Goal: Task Accomplishment & Management: Use online tool/utility

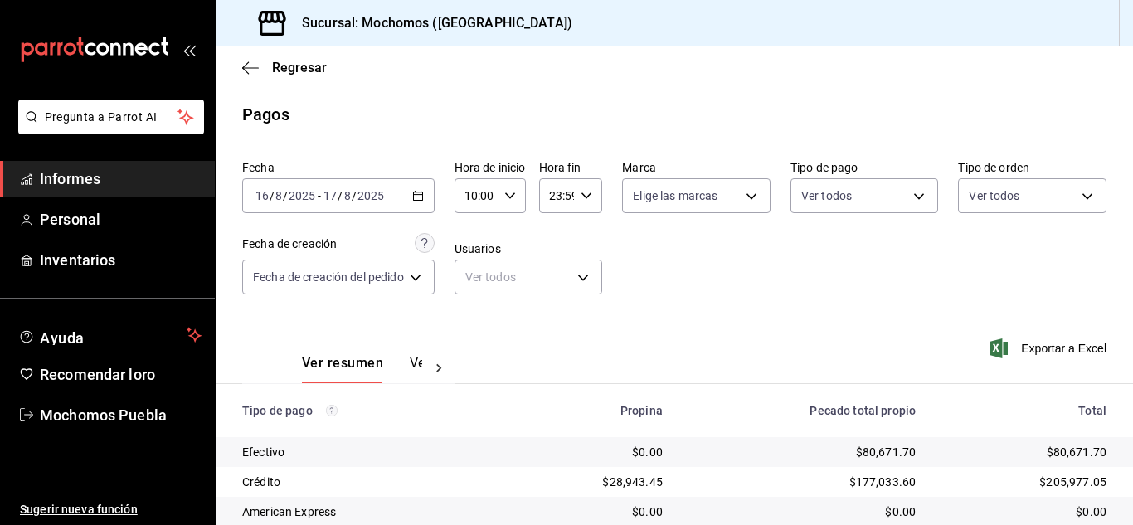
scroll to position [238, 0]
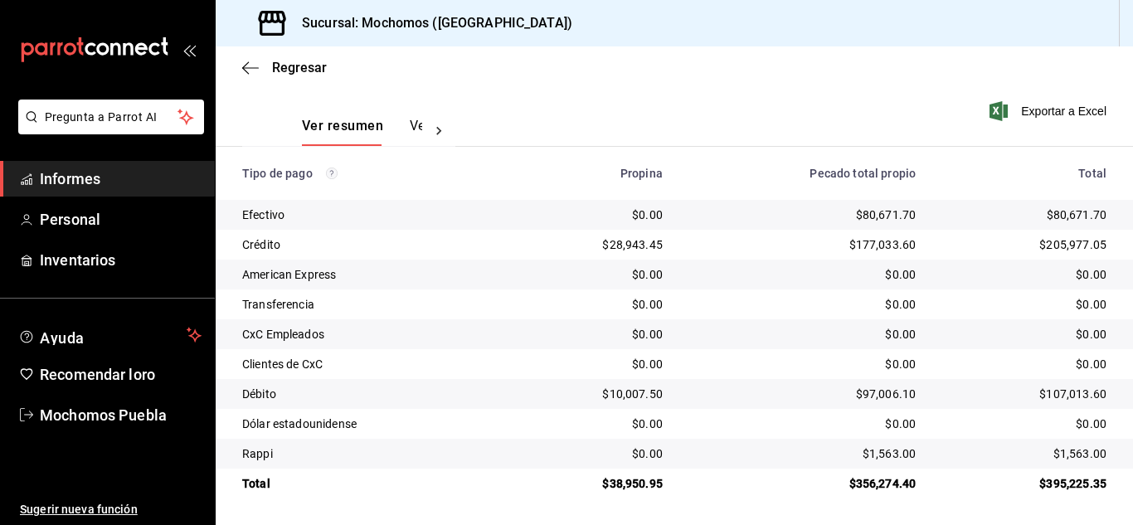
click at [67, 179] on font "Informes" at bounding box center [70, 178] width 61 height 17
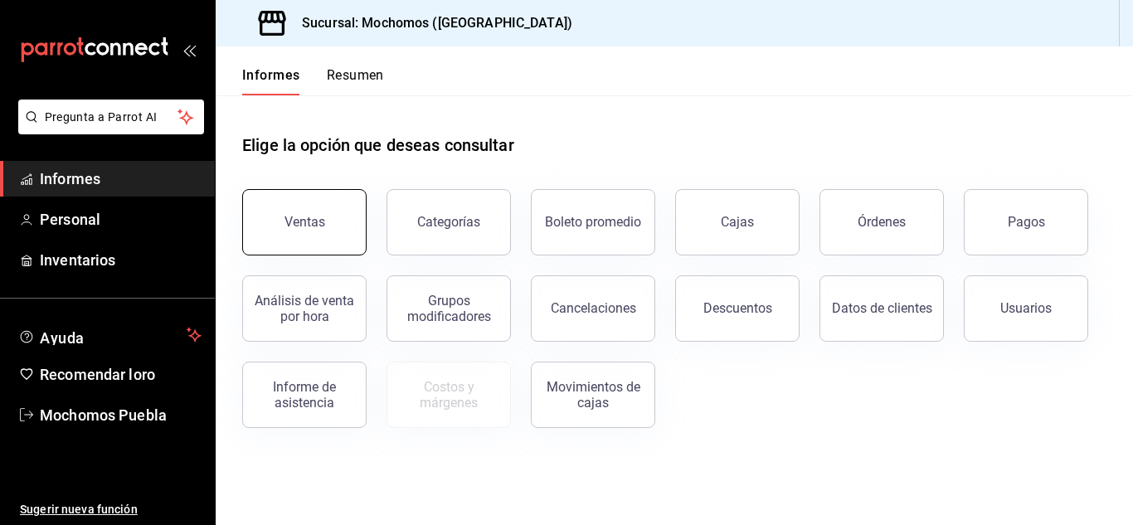
click at [332, 215] on button "Ventas" at bounding box center [304, 222] width 124 height 66
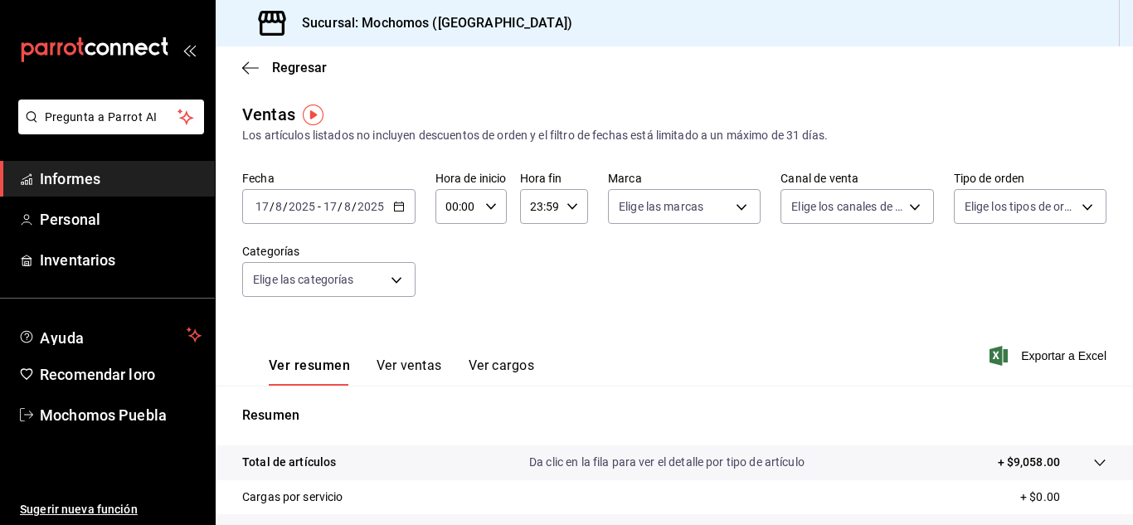
click at [395, 207] on icon "button" at bounding box center [399, 207] width 12 height 12
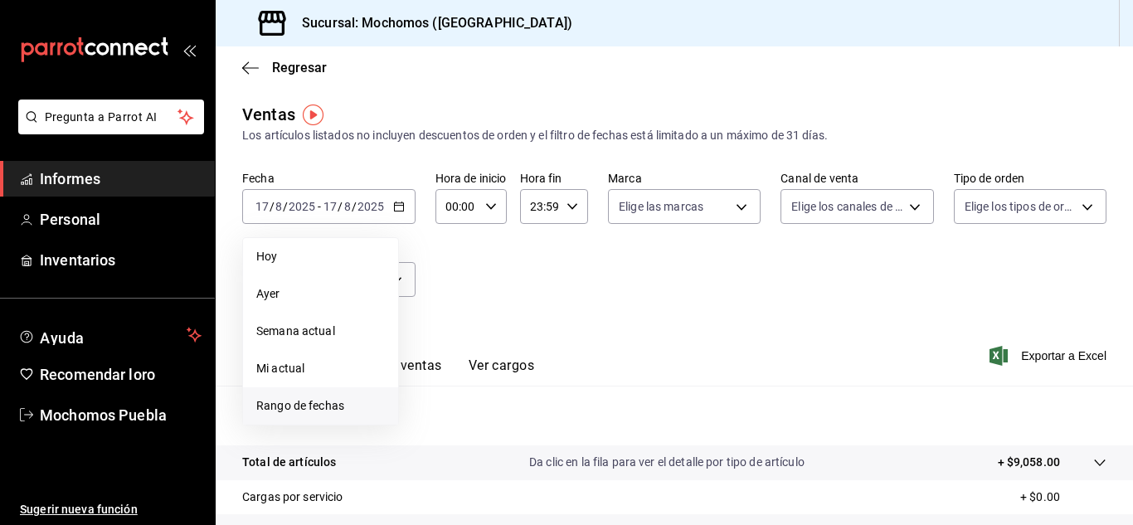
click at [301, 406] on font "Rango de fechas" at bounding box center [300, 405] width 88 height 13
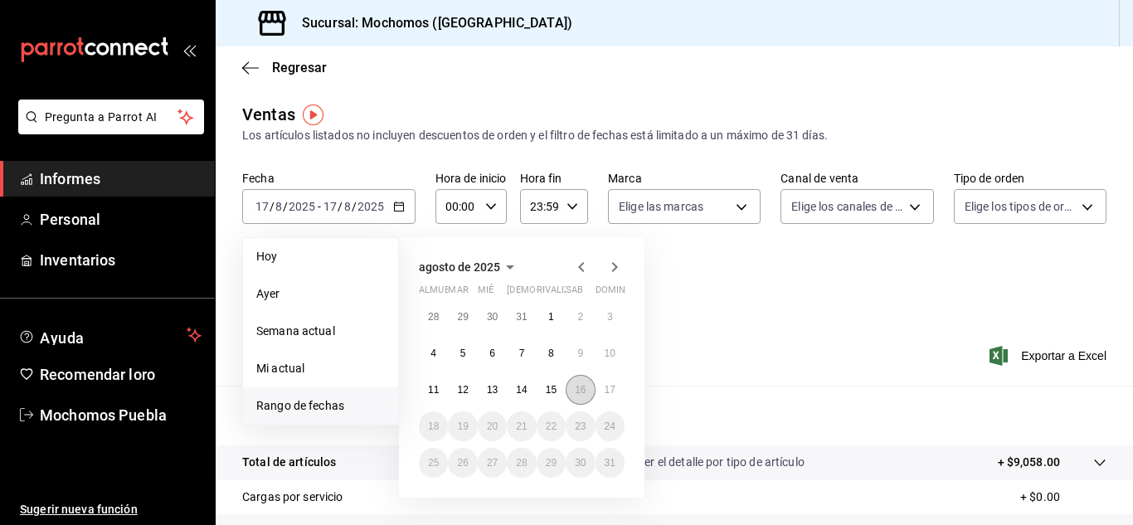
click at [574, 391] on button "16" at bounding box center [580, 390] width 29 height 30
click at [601, 396] on button "17" at bounding box center [610, 390] width 29 height 30
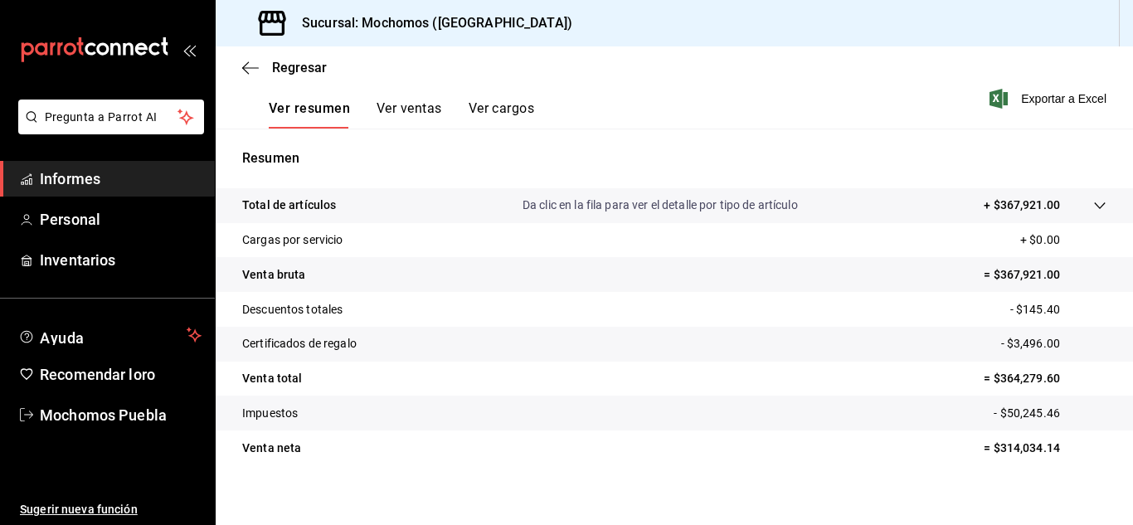
scroll to position [270, 0]
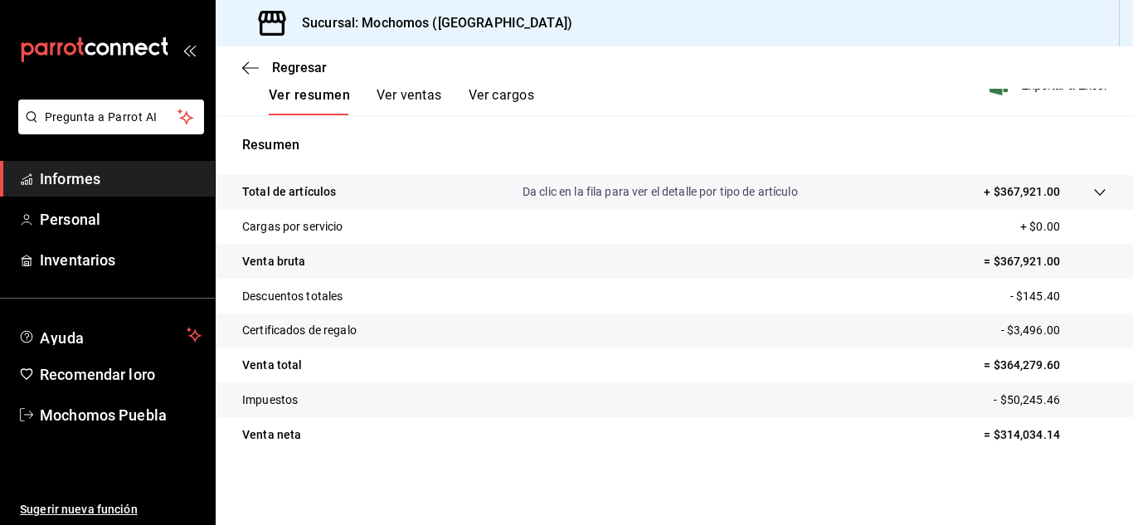
click at [528, 101] on font "Ver cargos" at bounding box center [502, 95] width 66 height 16
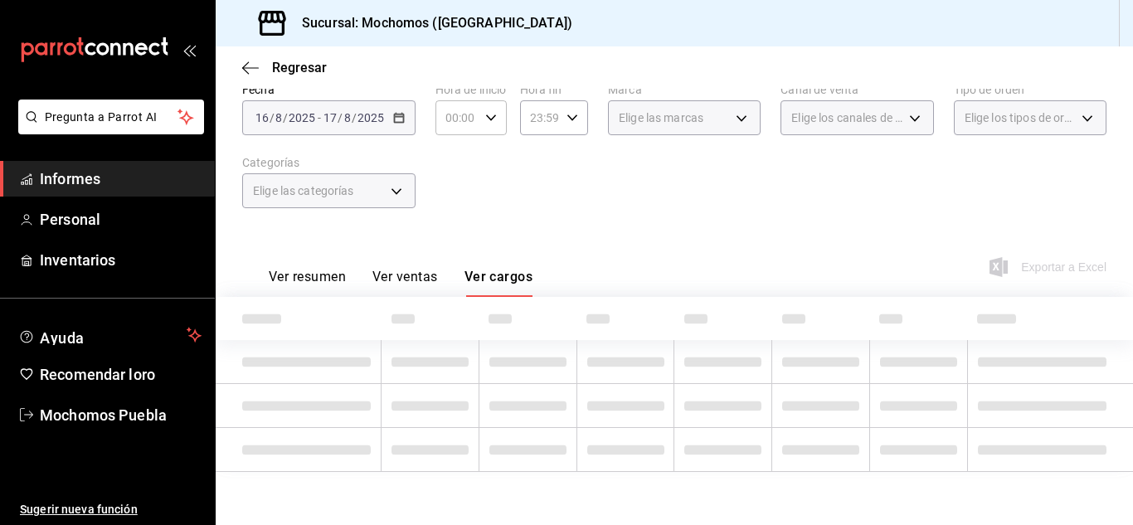
scroll to position [158, 0]
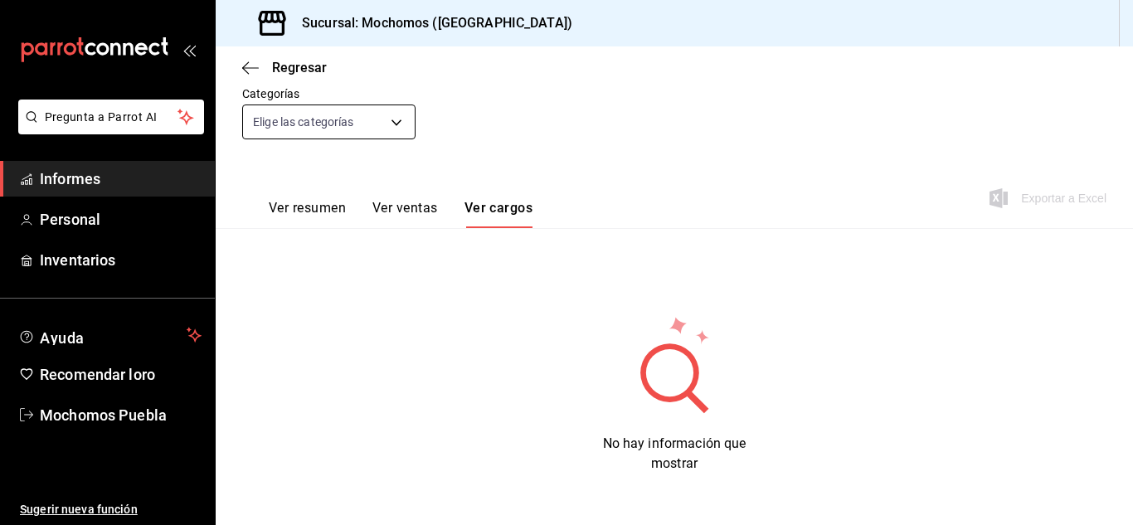
click at [396, 119] on body "Pregunta a Parrot AI Informes Personal Inventarios Ayuda Recomendar loro Mochom…" at bounding box center [566, 262] width 1133 height 525
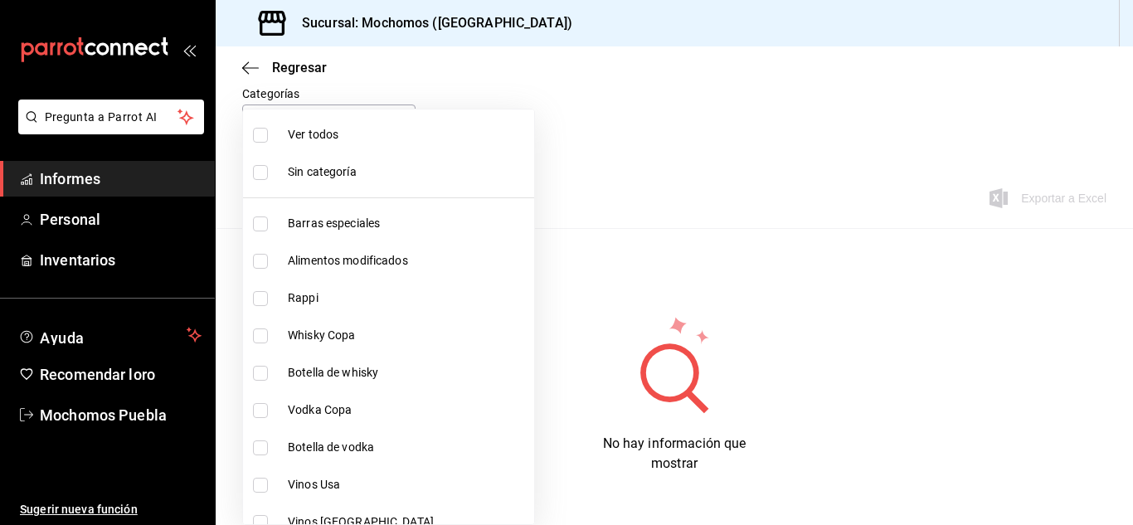
click at [503, 99] on div at bounding box center [566, 262] width 1133 height 525
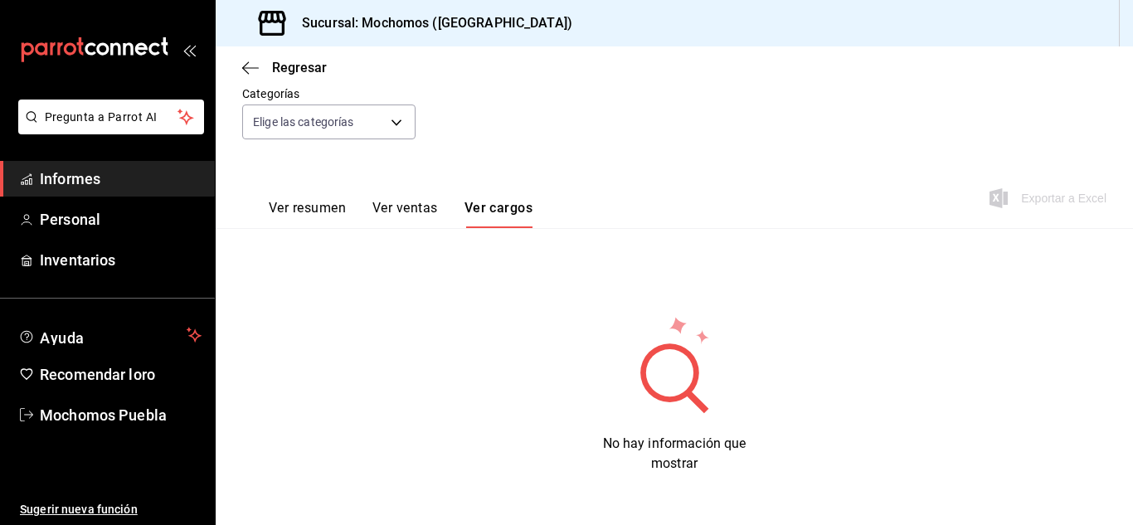
click at [240, 71] on div "Regresar" at bounding box center [674, 67] width 917 height 42
click at [246, 67] on icon "button" at bounding box center [250, 67] width 17 height 1
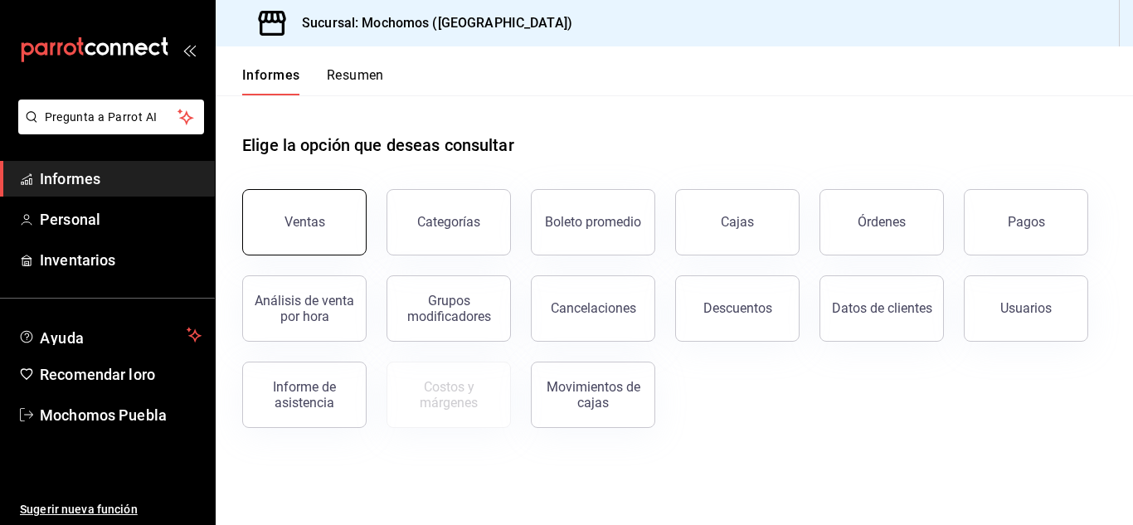
click at [330, 213] on button "Ventas" at bounding box center [304, 222] width 124 height 66
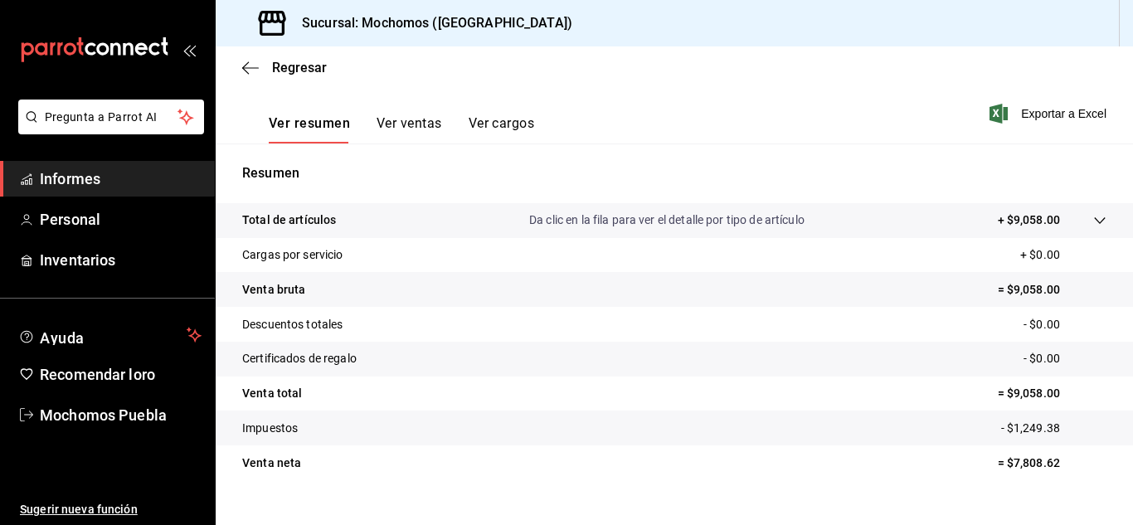
scroll to position [249, 0]
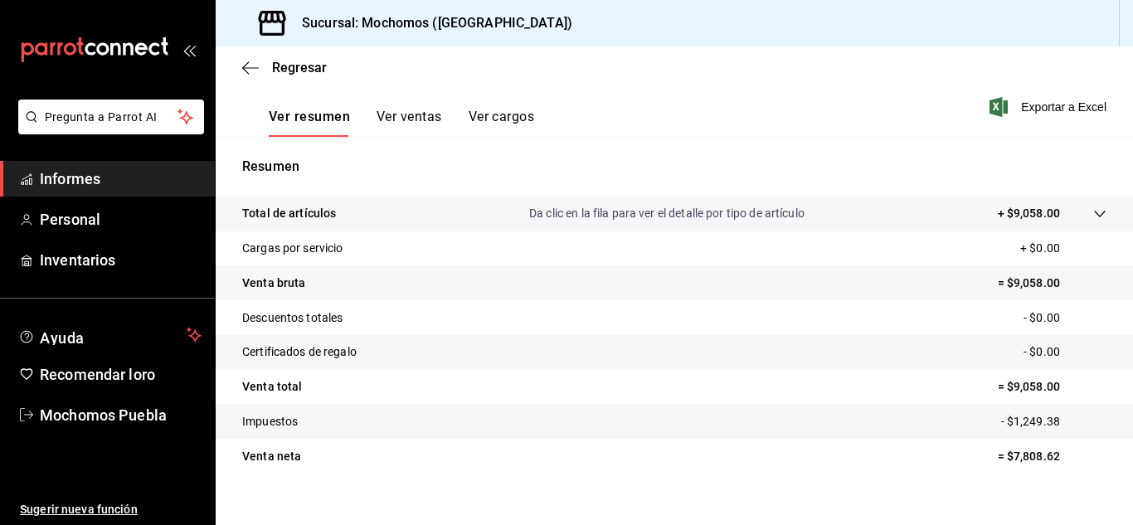
click at [95, 170] on font "Informes" at bounding box center [70, 178] width 61 height 17
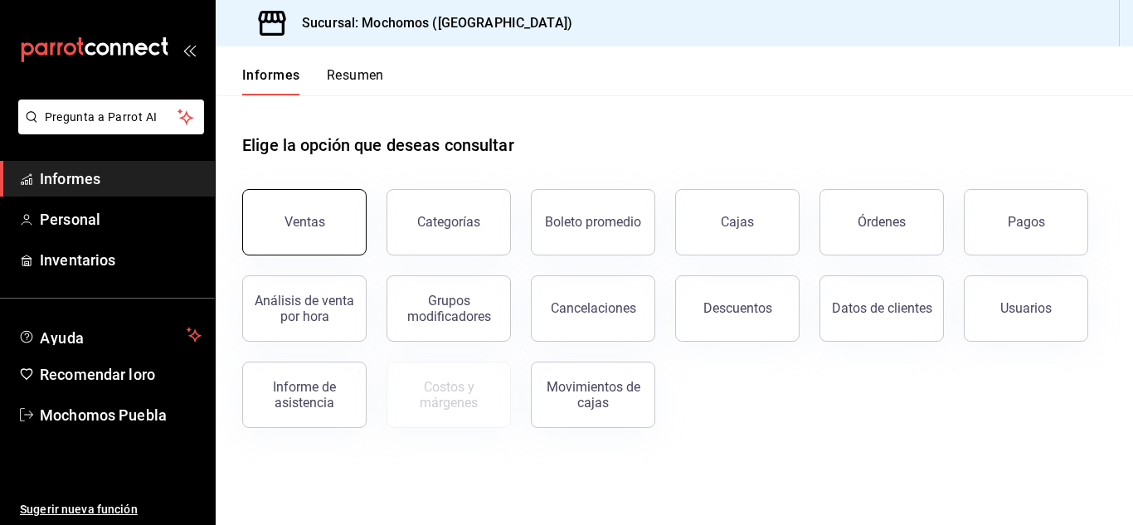
click at [272, 213] on button "Ventas" at bounding box center [304, 222] width 124 height 66
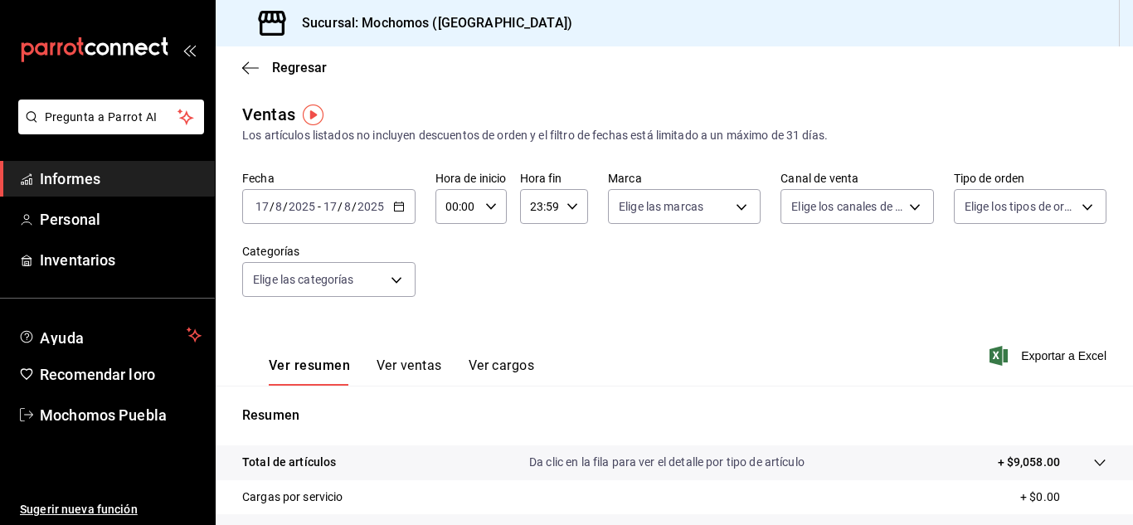
click at [396, 204] on icon "button" at bounding box center [399, 207] width 12 height 12
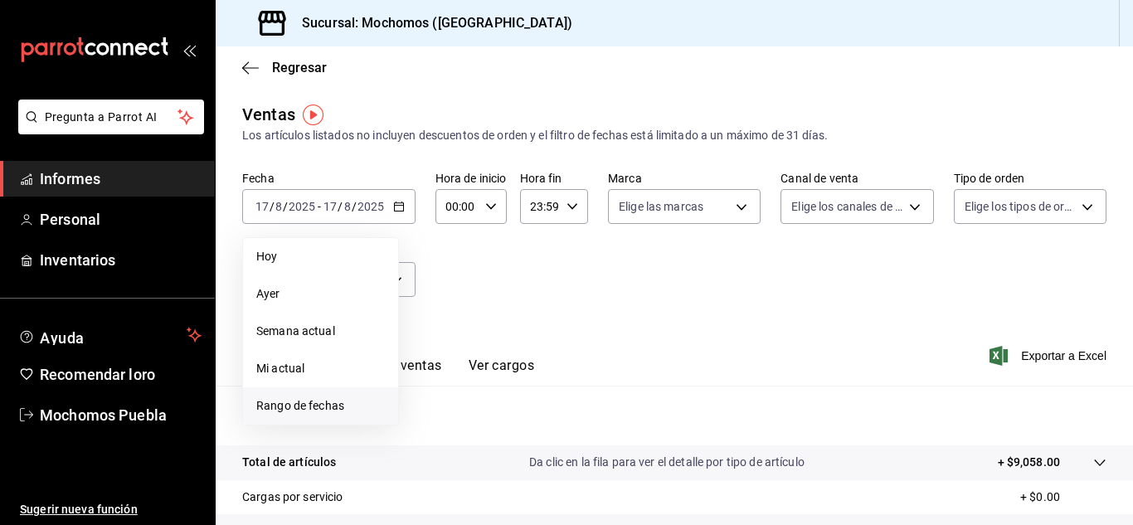
click at [340, 406] on font "Rango de fechas" at bounding box center [300, 405] width 88 height 13
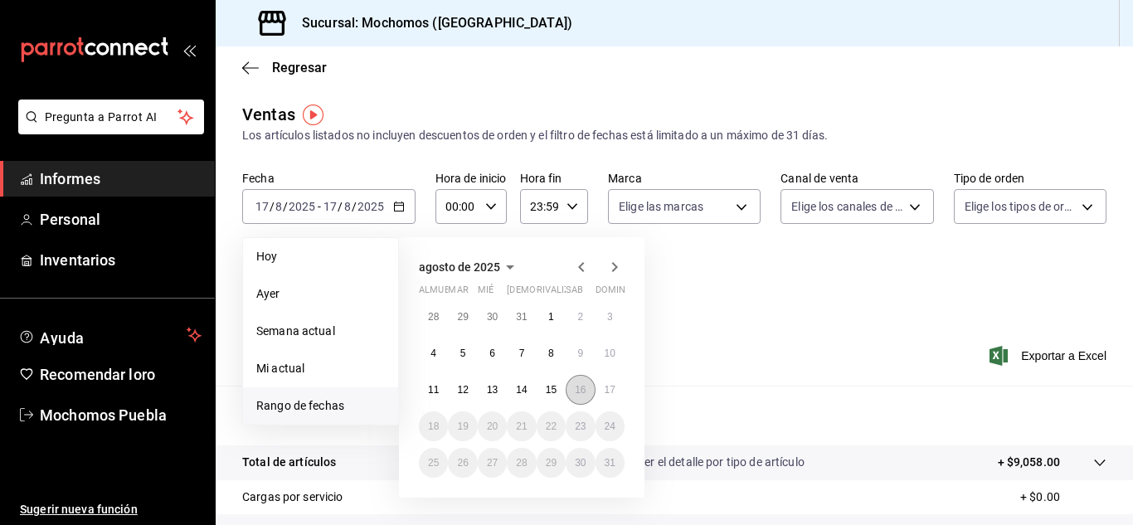
click at [583, 392] on font "16" at bounding box center [580, 390] width 11 height 12
click at [613, 392] on font "17" at bounding box center [610, 390] width 11 height 12
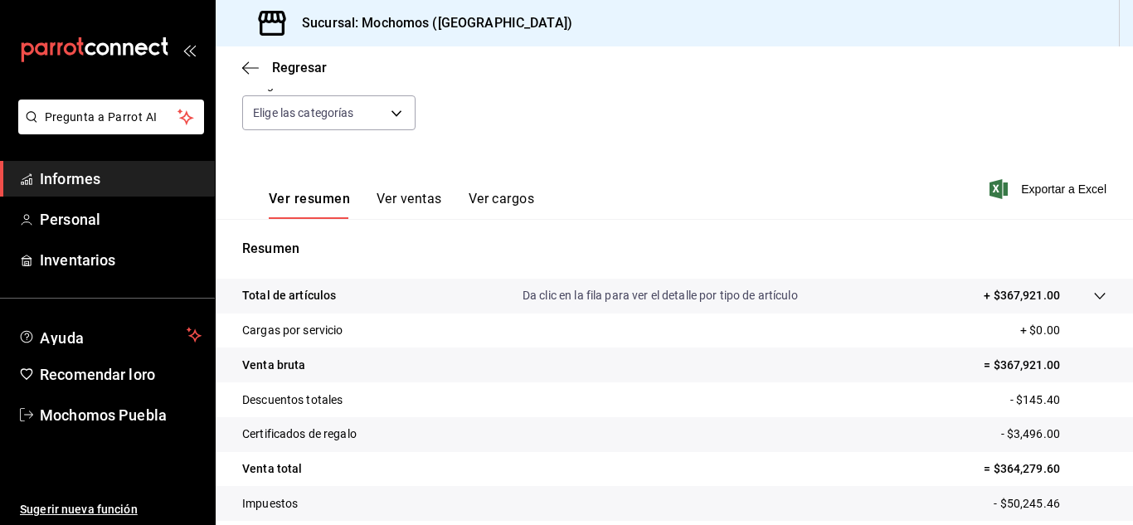
scroll to position [270, 0]
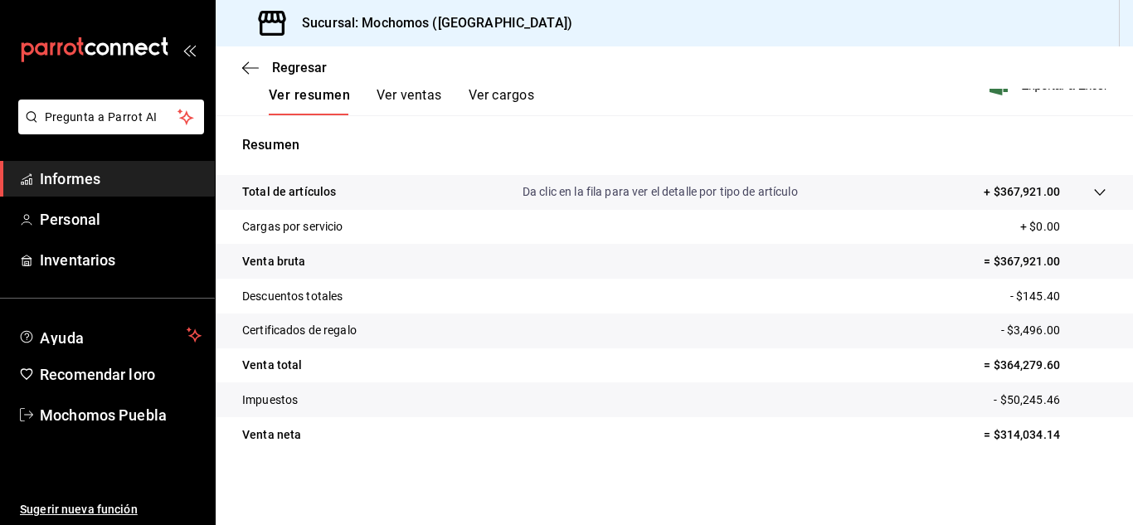
click at [87, 174] on font "Informes" at bounding box center [70, 178] width 61 height 17
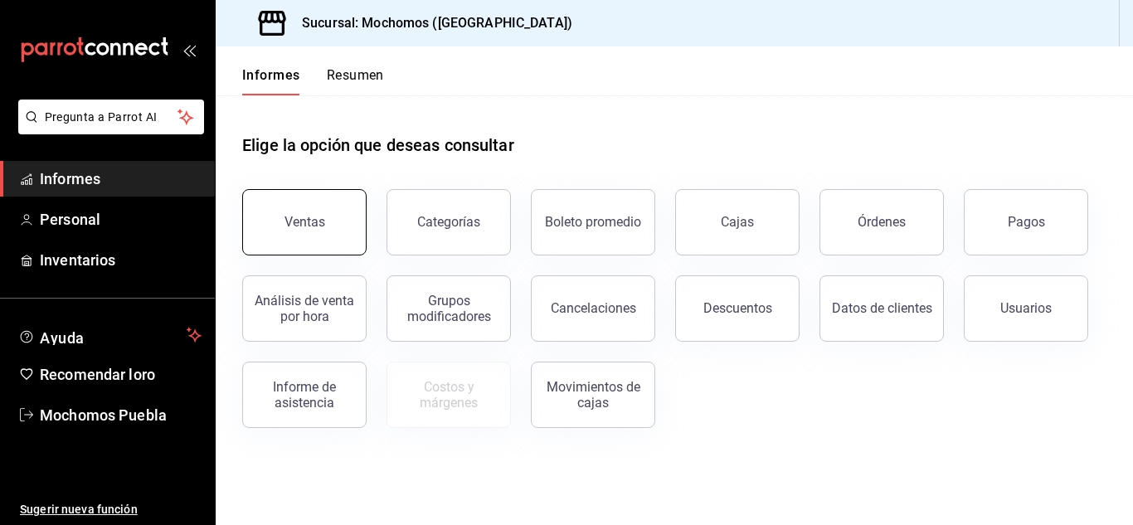
click at [336, 231] on button "Ventas" at bounding box center [304, 222] width 124 height 66
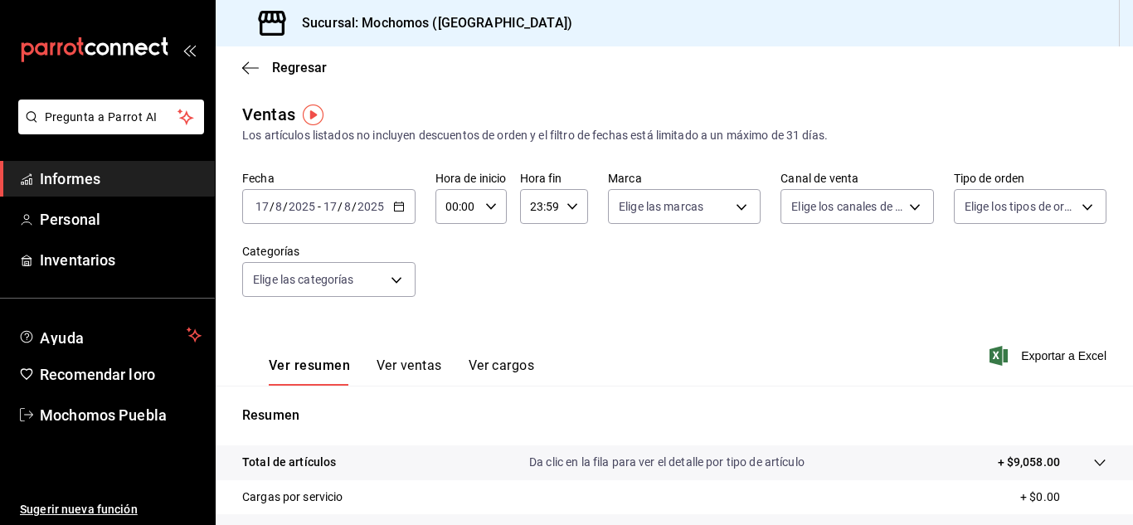
click at [398, 212] on div "[DATE] [DATE] - [DATE] [DATE]" at bounding box center [328, 206] width 173 height 35
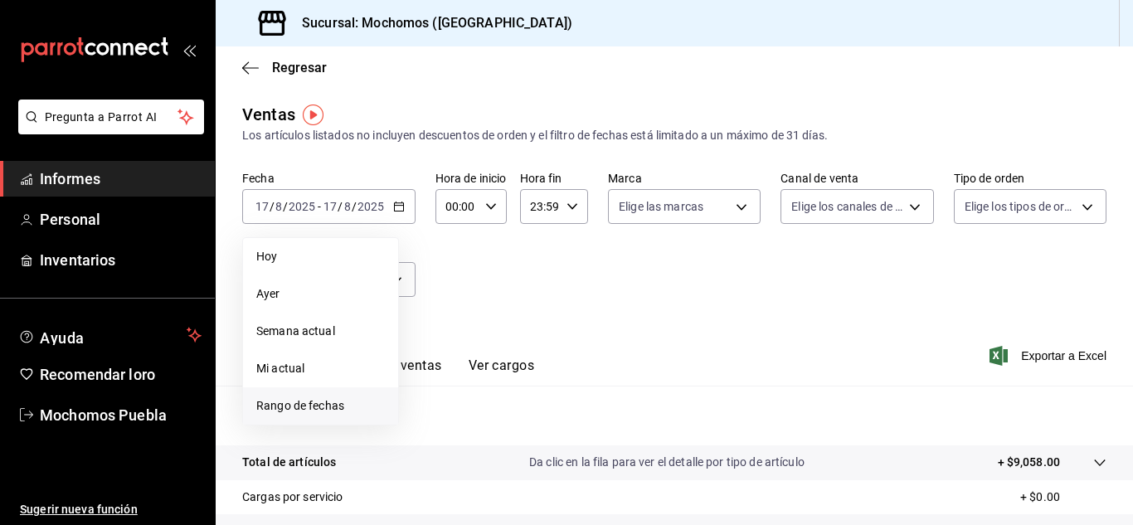
click at [308, 405] on font "Rango de fechas" at bounding box center [300, 405] width 88 height 13
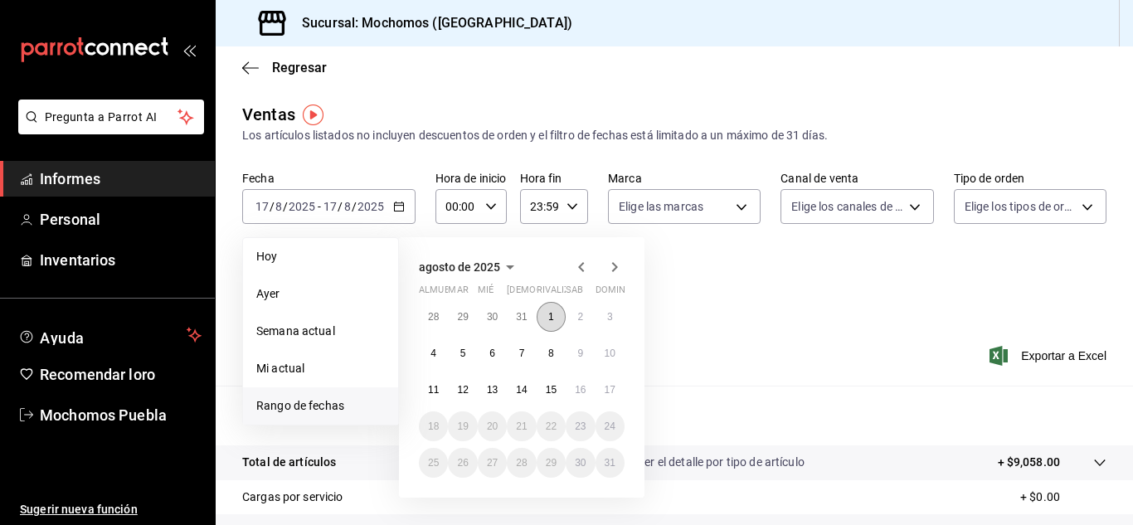
click at [552, 320] on font "1" at bounding box center [551, 317] width 6 height 12
click at [601, 388] on button "17" at bounding box center [610, 390] width 29 height 30
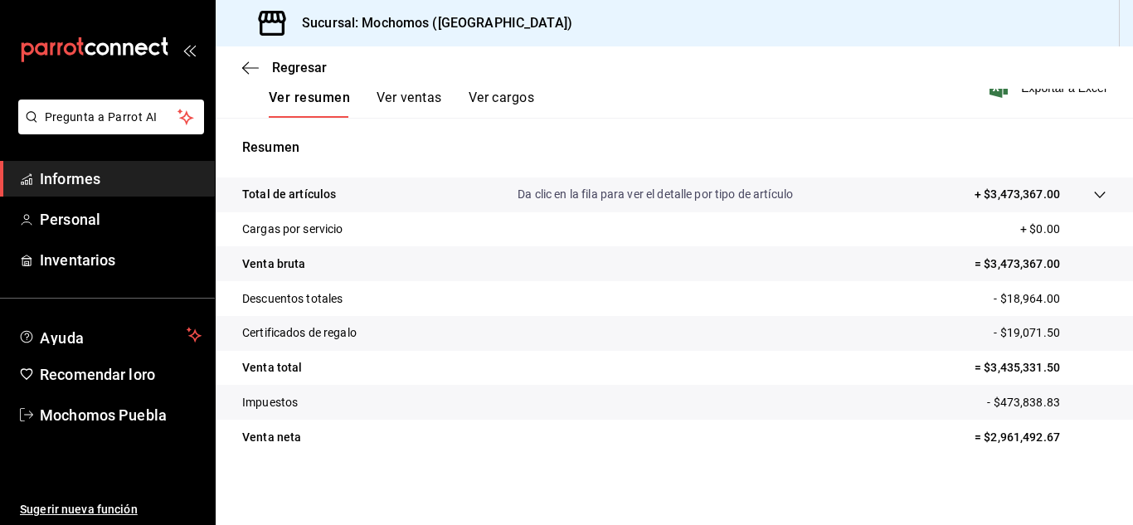
scroll to position [270, 0]
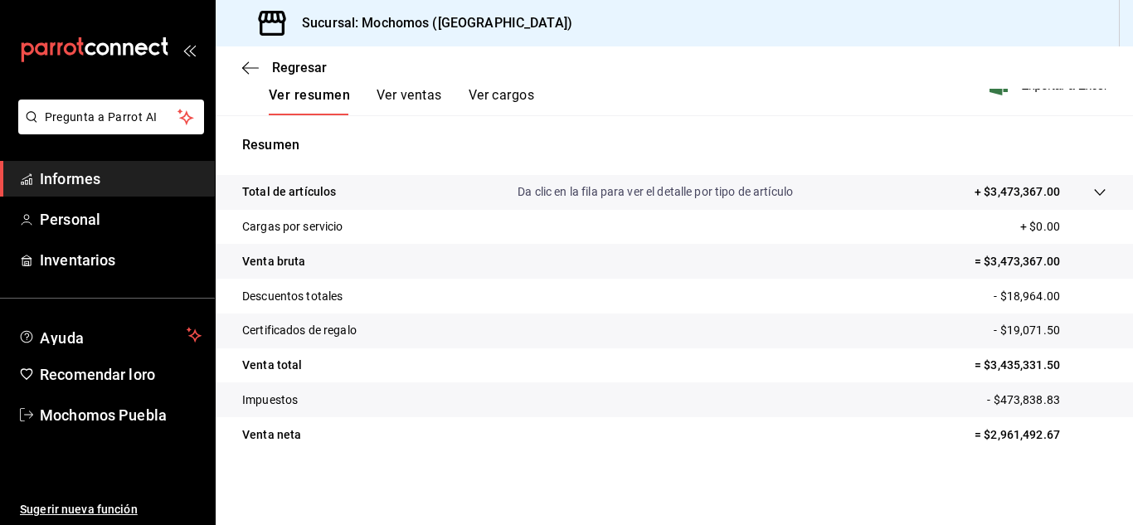
click at [82, 178] on font "Informes" at bounding box center [70, 178] width 61 height 17
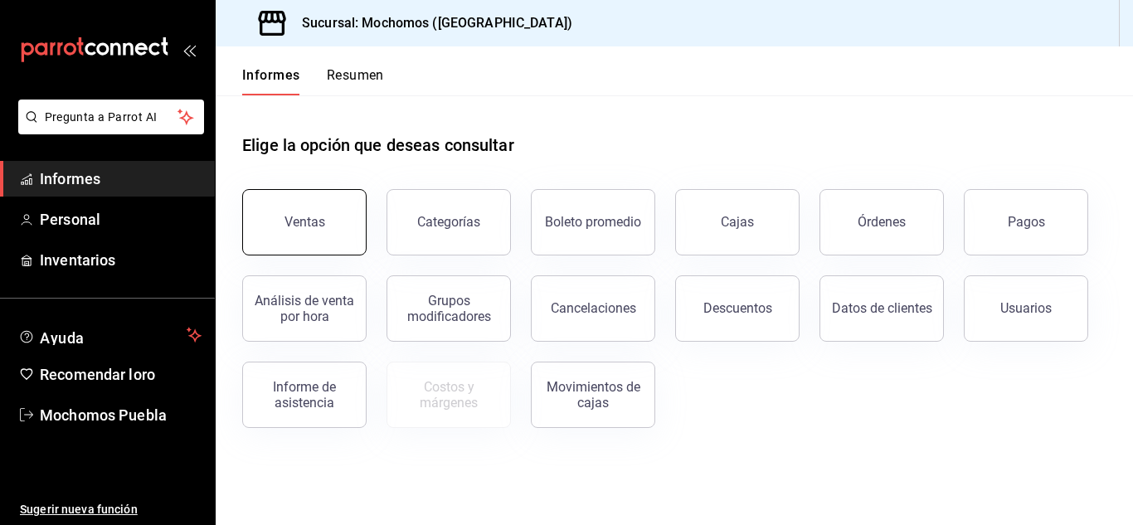
click at [281, 205] on button "Ventas" at bounding box center [304, 222] width 124 height 66
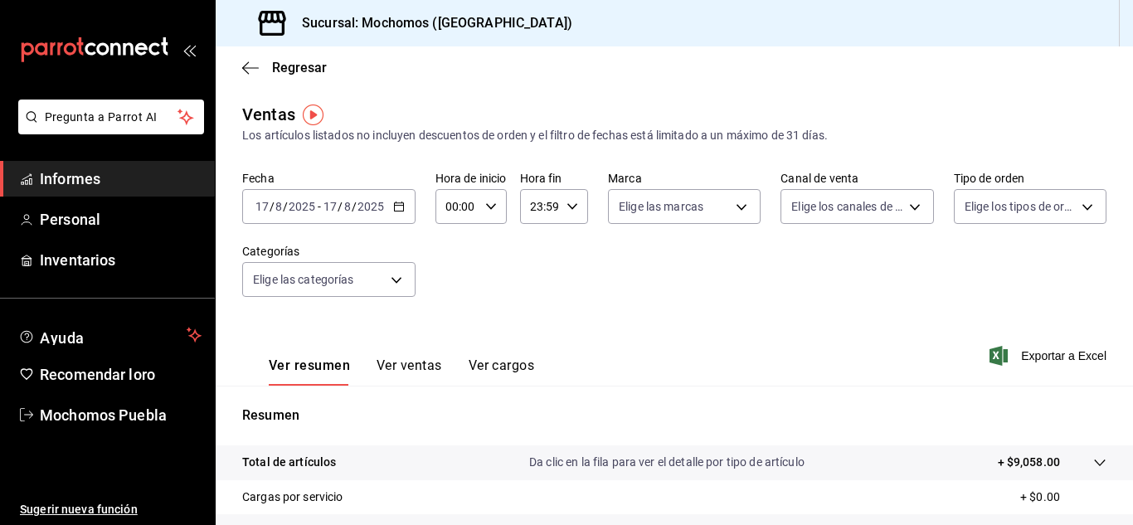
click at [396, 204] on icon "button" at bounding box center [399, 207] width 12 height 12
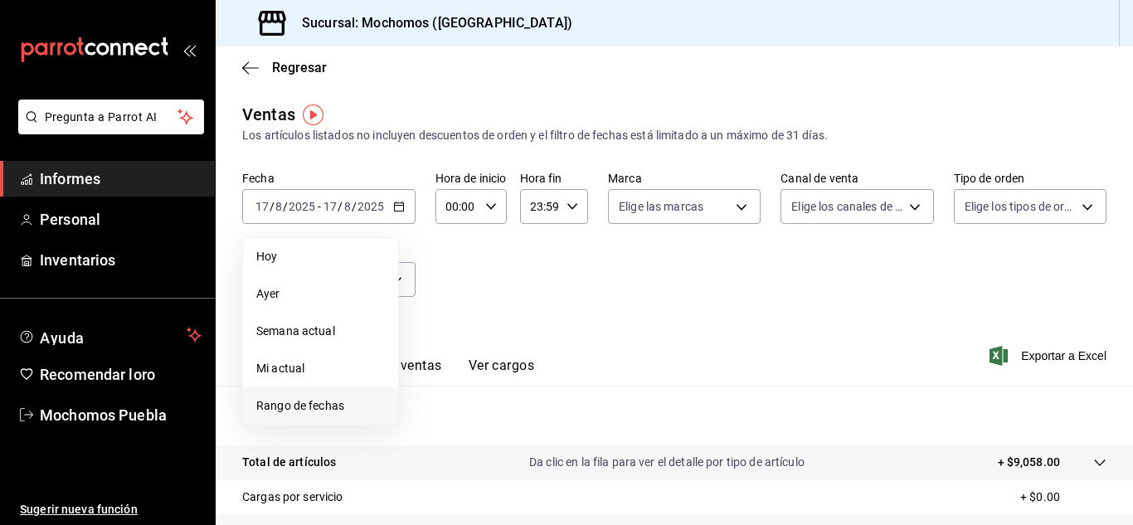
drag, startPoint x: 284, startPoint y: 380, endPoint x: 303, endPoint y: 417, distance: 41.9
click at [303, 417] on li "Rango de fechas" at bounding box center [320, 405] width 155 height 37
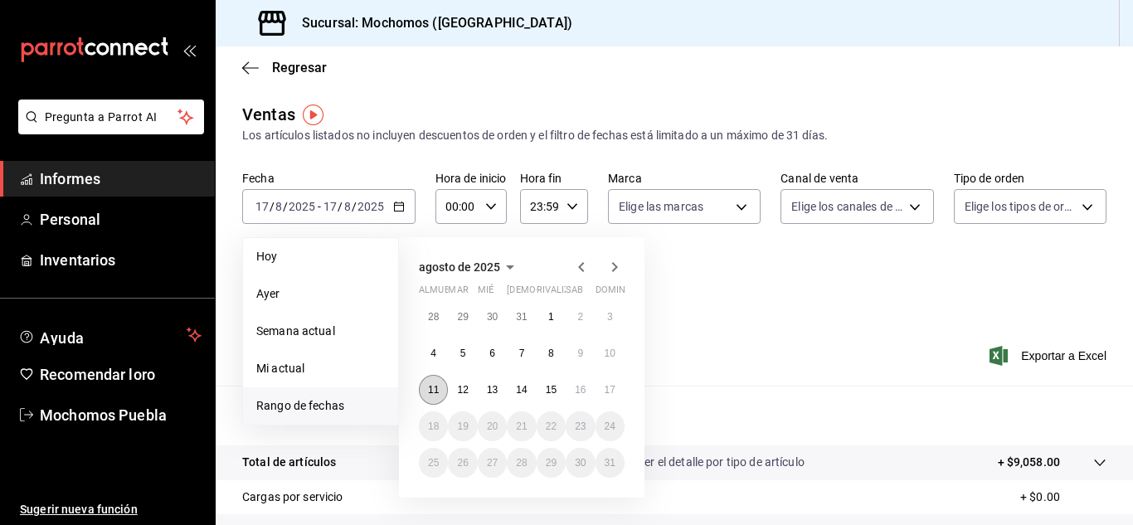
drag, startPoint x: 423, startPoint y: 395, endPoint x: 444, endPoint y: 396, distance: 20.8
click at [425, 396] on button "11" at bounding box center [433, 390] width 29 height 30
click at [608, 392] on font "17" at bounding box center [610, 390] width 11 height 12
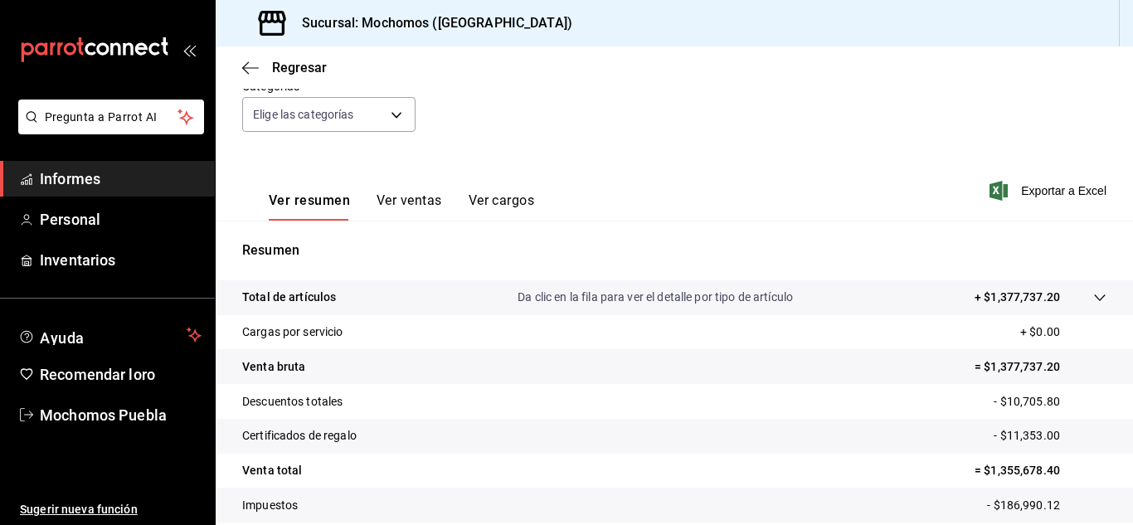
scroll to position [270, 0]
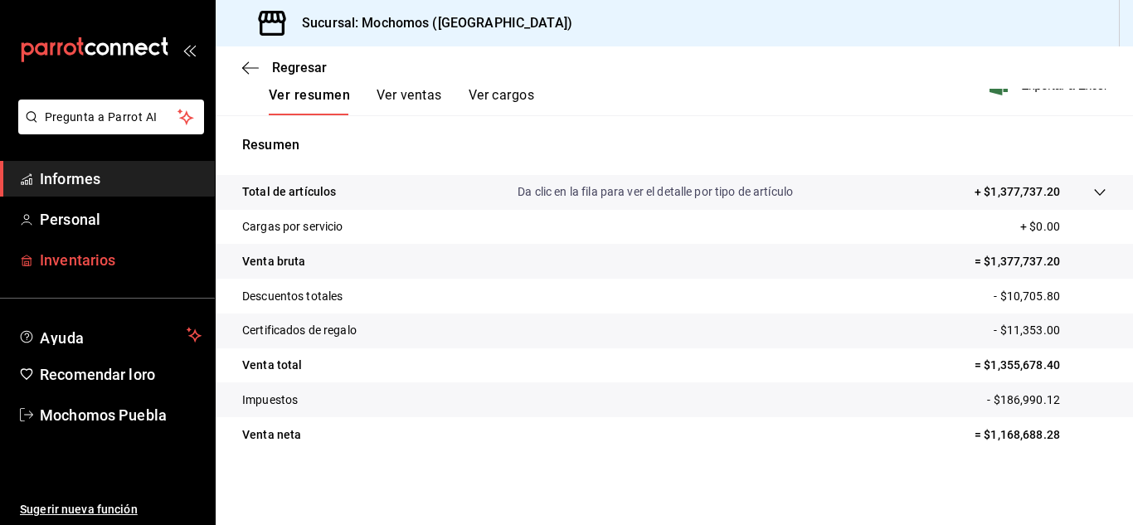
click at [81, 270] on span "Inventarios" at bounding box center [121, 260] width 162 height 22
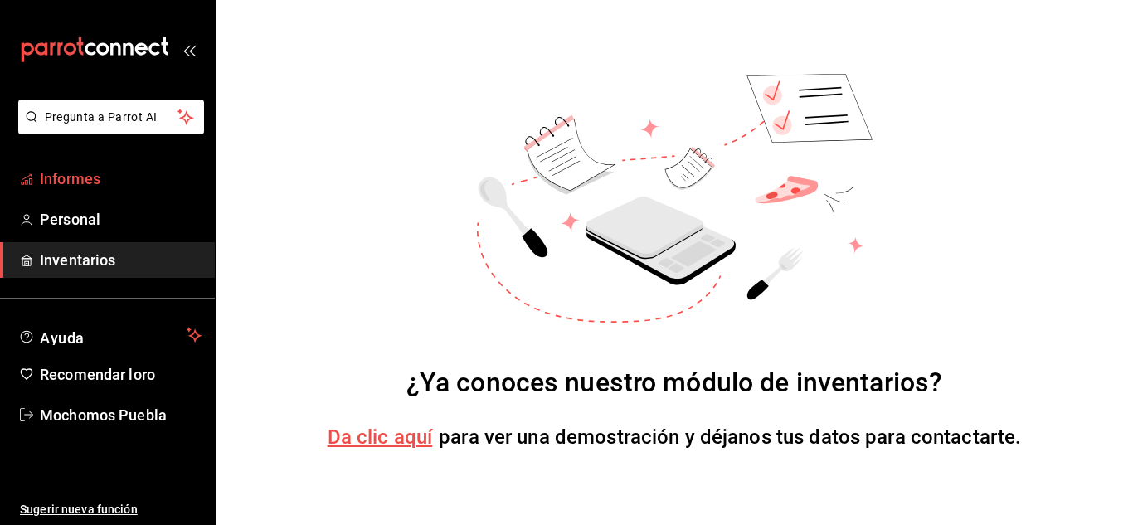
click at [78, 180] on font "Informes" at bounding box center [70, 178] width 61 height 17
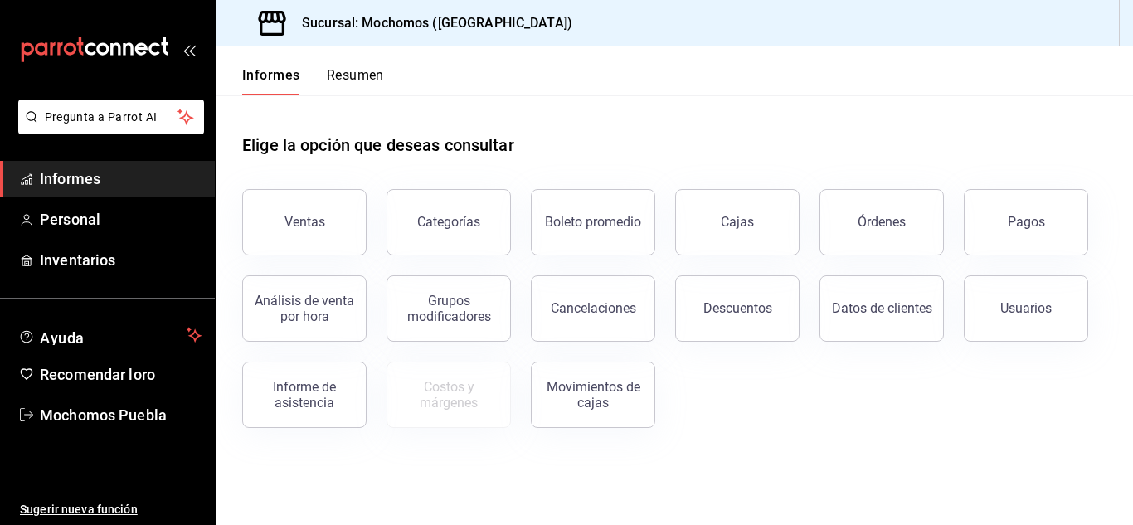
click at [46, 180] on font "Informes" at bounding box center [70, 178] width 61 height 17
click at [75, 172] on font "Informes" at bounding box center [70, 178] width 61 height 17
click at [567, 235] on button "Boleto promedio" at bounding box center [593, 222] width 124 height 66
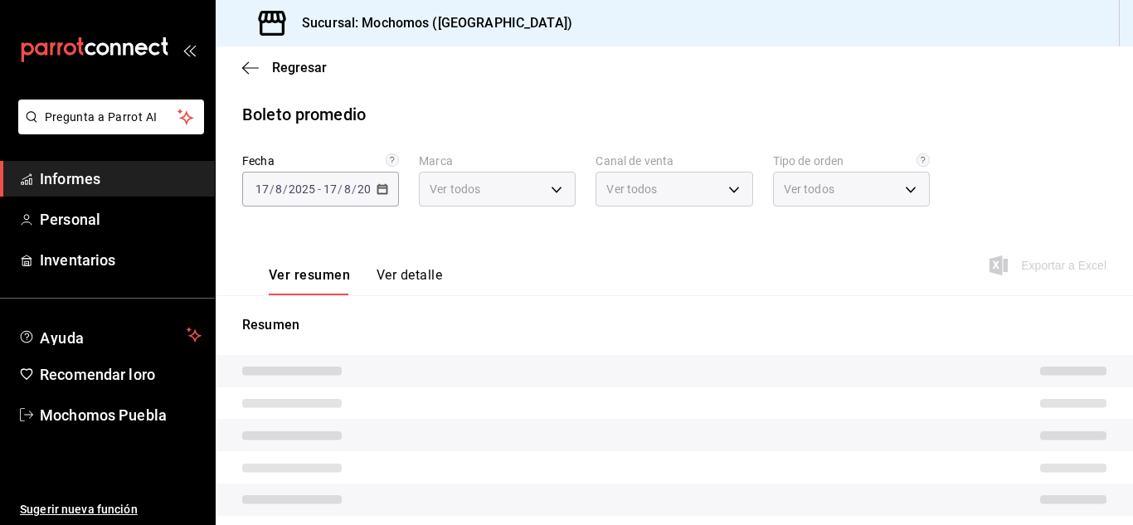
type input "65eb7388-82e4-42fa-8caf-680550c77e6f"
type input "PARROT,UBER_EATS,RAPPI,DIDI_FOOD,ONLINE"
type input "c9e91c43-775f-4cd6-ac16-cfdc9e5fd636,e77b1244-dd56-4ae6-90a6-fad4c81c99f8,EXTER…"
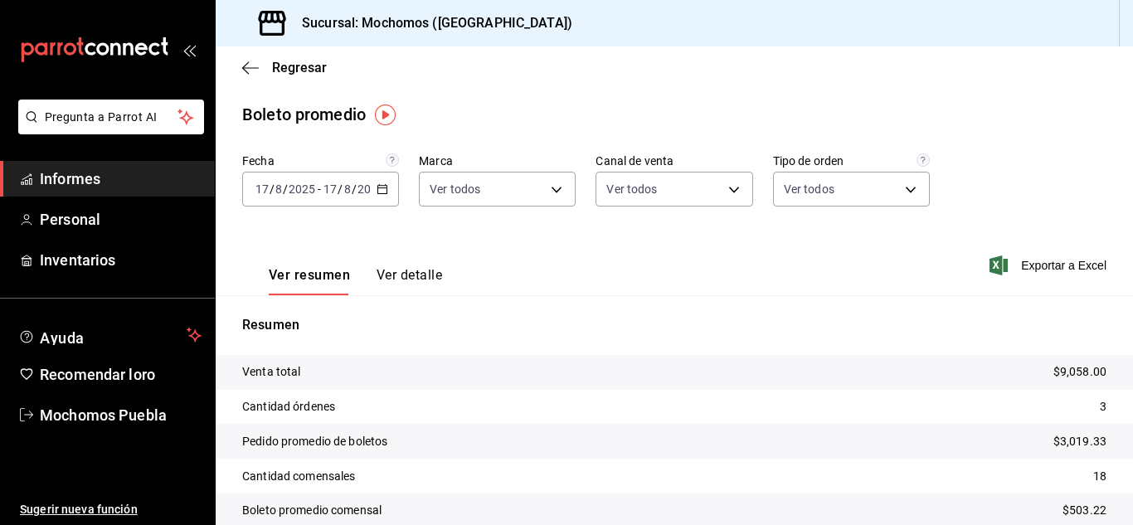
scroll to position [76, 0]
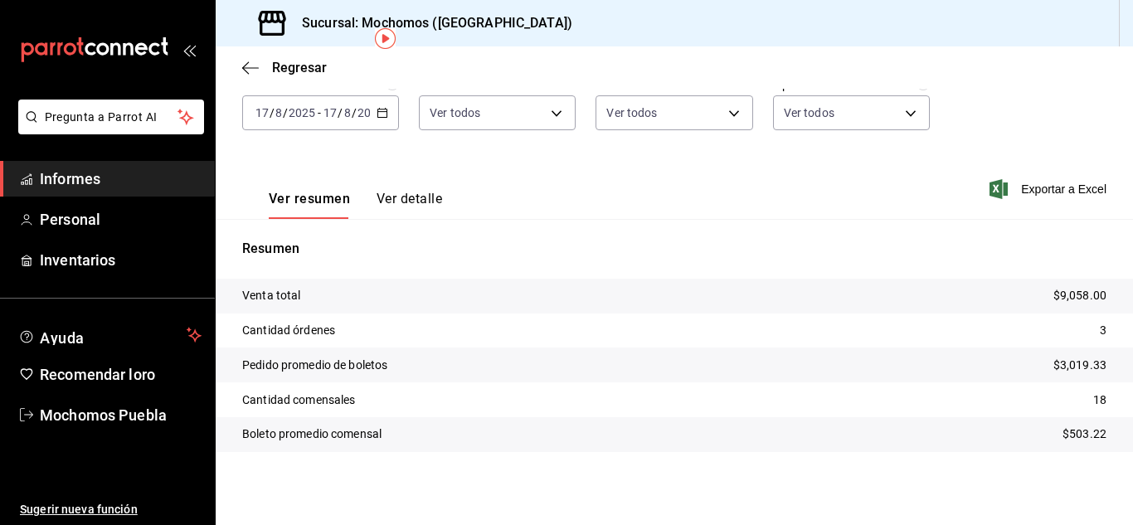
click at [382, 113] on icon "button" at bounding box center [383, 113] width 12 height 12
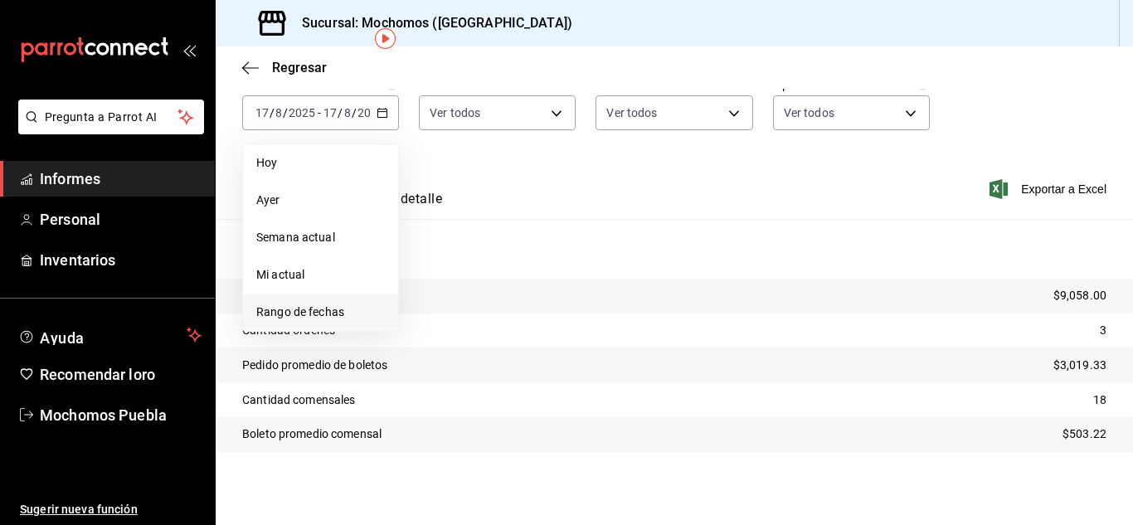
click at [319, 317] on font "Rango de fechas" at bounding box center [300, 311] width 88 height 13
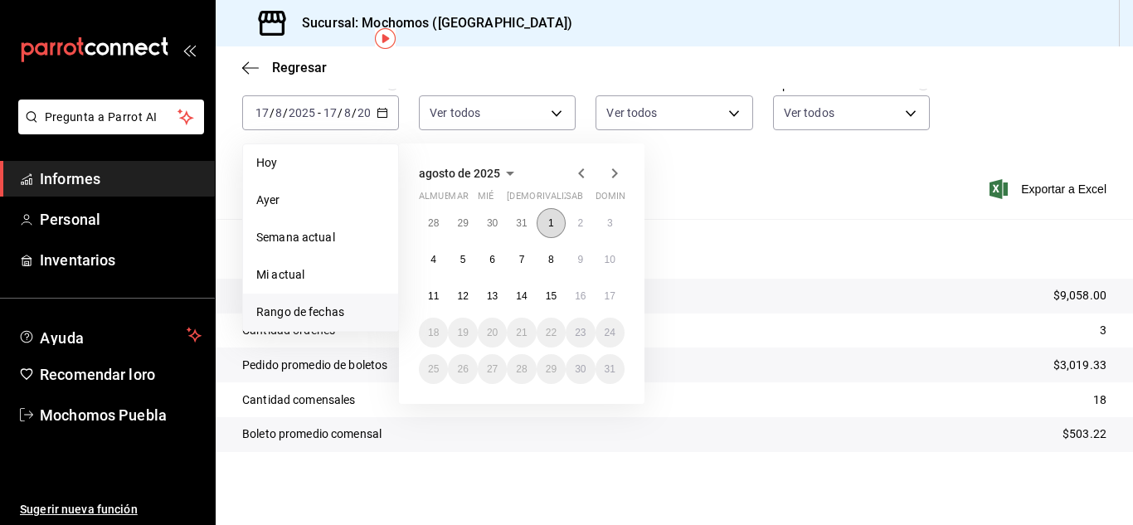
click at [552, 227] on font "1" at bounding box center [551, 223] width 6 height 12
click at [615, 299] on button "17" at bounding box center [610, 296] width 29 height 30
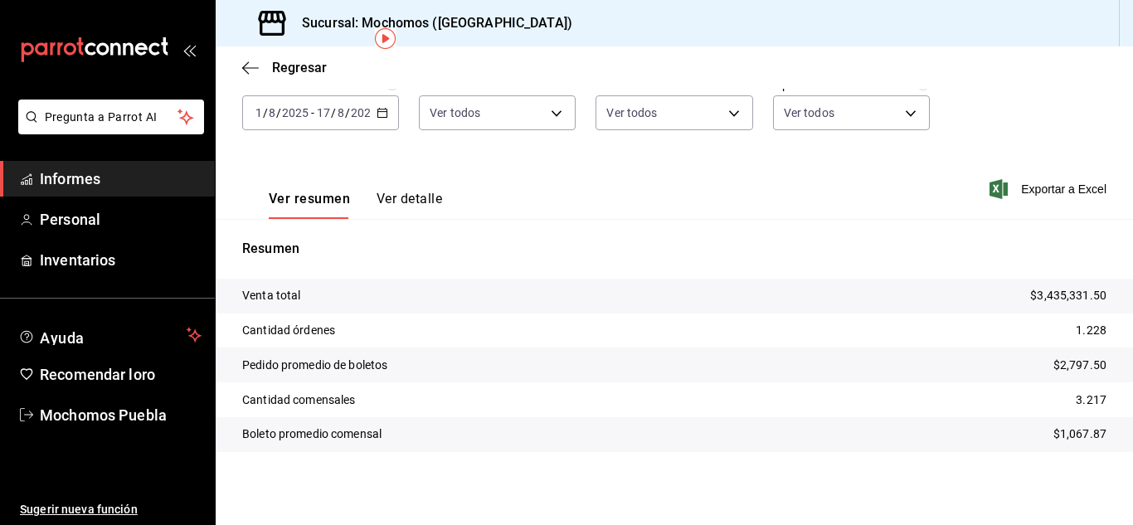
click at [370, 107] on div "[DATE] [DATE] - [DATE] [DATE]" at bounding box center [320, 112] width 157 height 35
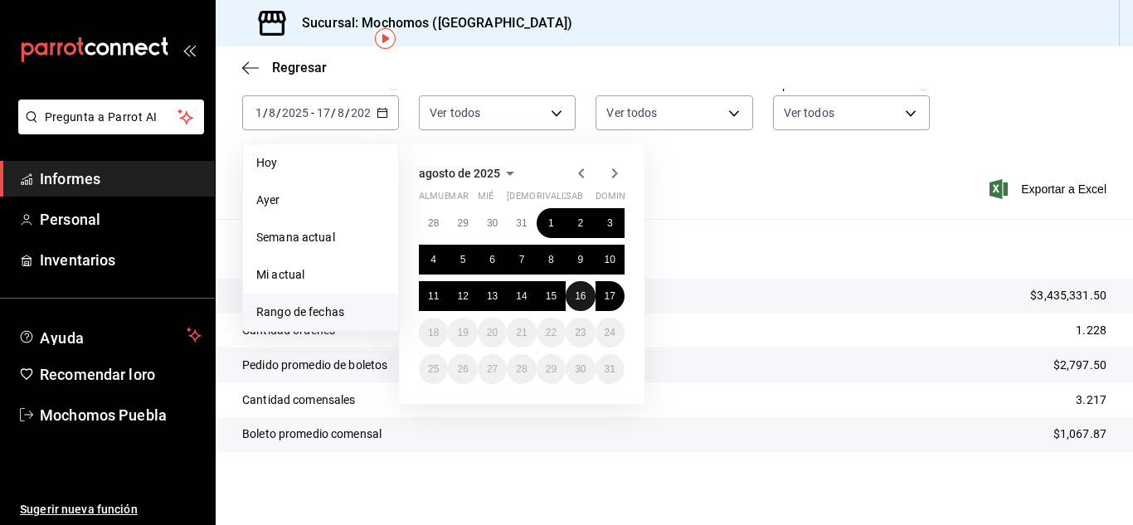
click at [583, 296] on font "16" at bounding box center [580, 296] width 11 height 12
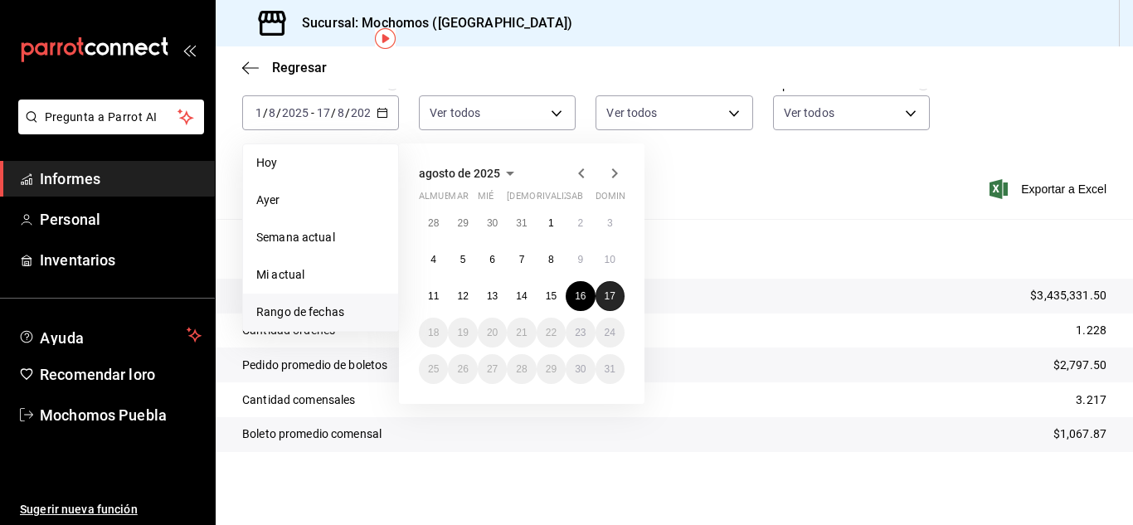
click at [601, 295] on button "17" at bounding box center [610, 296] width 29 height 30
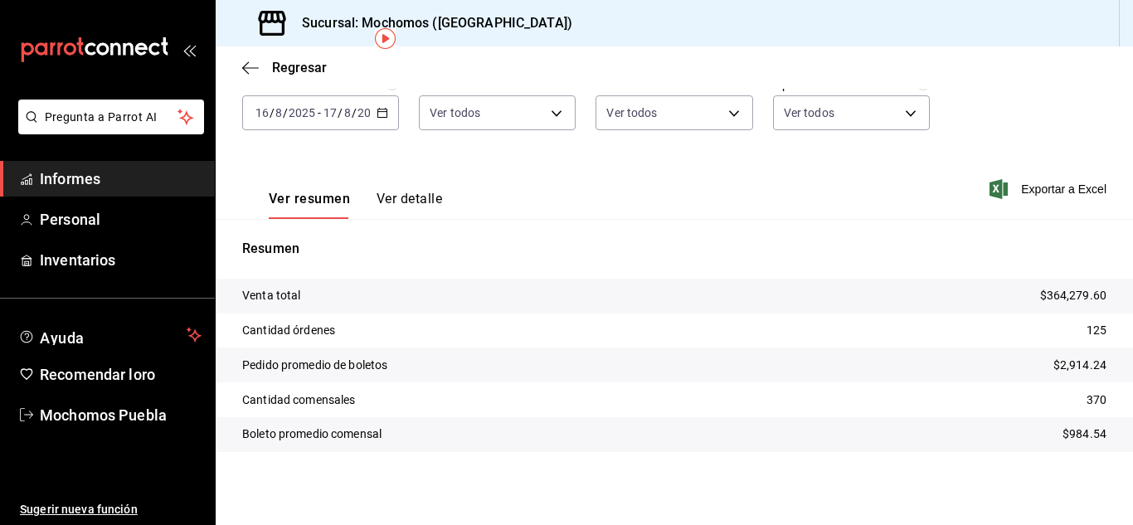
click at [381, 121] on div "[DATE] [DATE] - [DATE] [DATE]" at bounding box center [320, 112] width 157 height 35
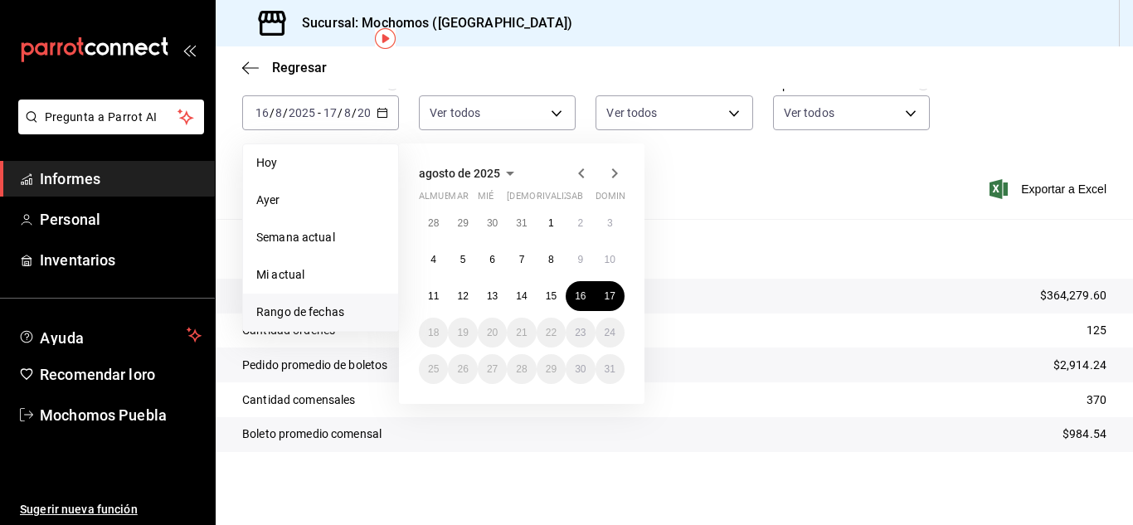
click at [85, 172] on font "Informes" at bounding box center [70, 178] width 61 height 17
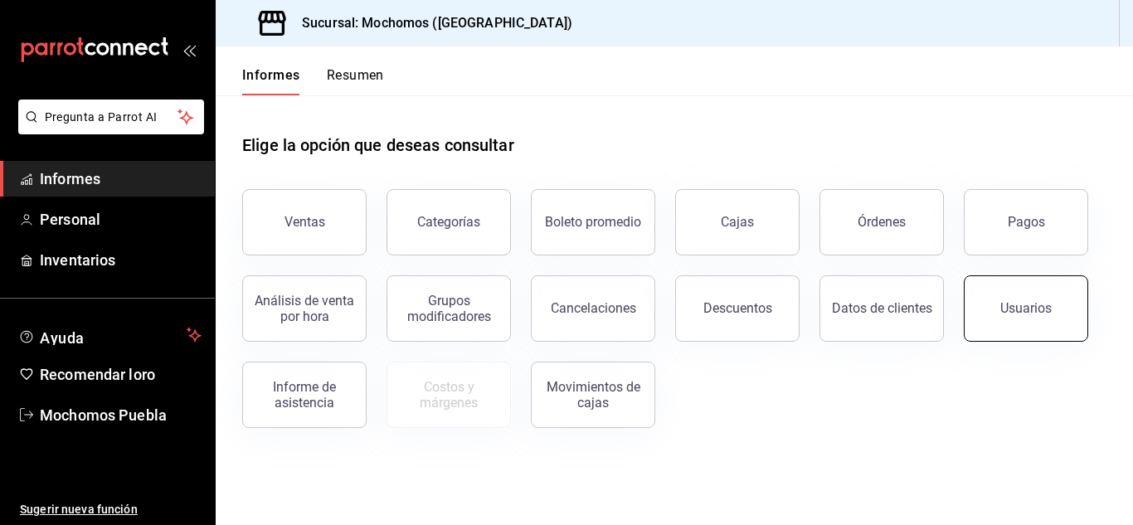
click at [1011, 325] on button "Usuarios" at bounding box center [1026, 308] width 124 height 66
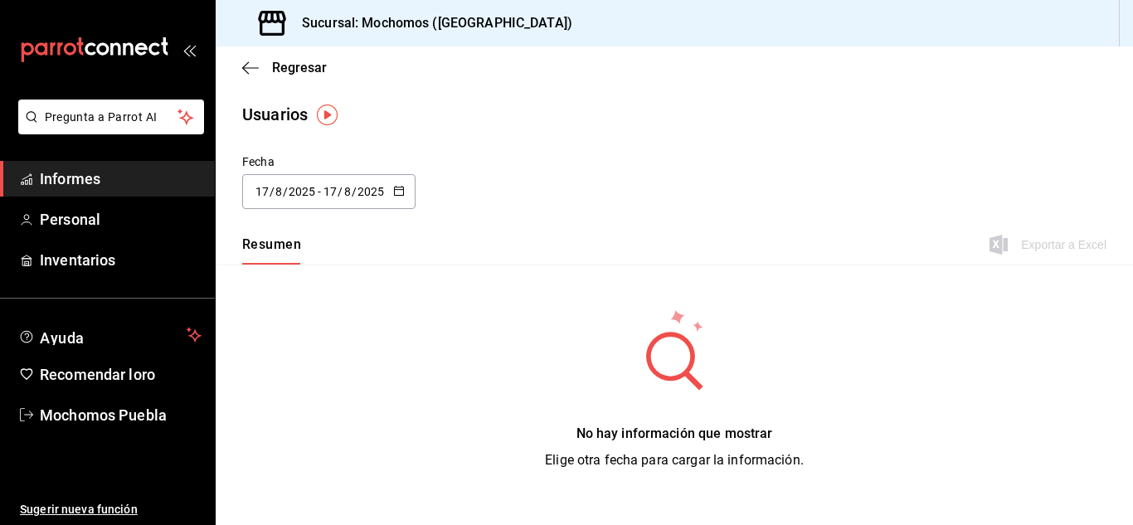
click at [391, 185] on div "[DATE] [DATE] - [DATE] [DATE]" at bounding box center [328, 191] width 173 height 35
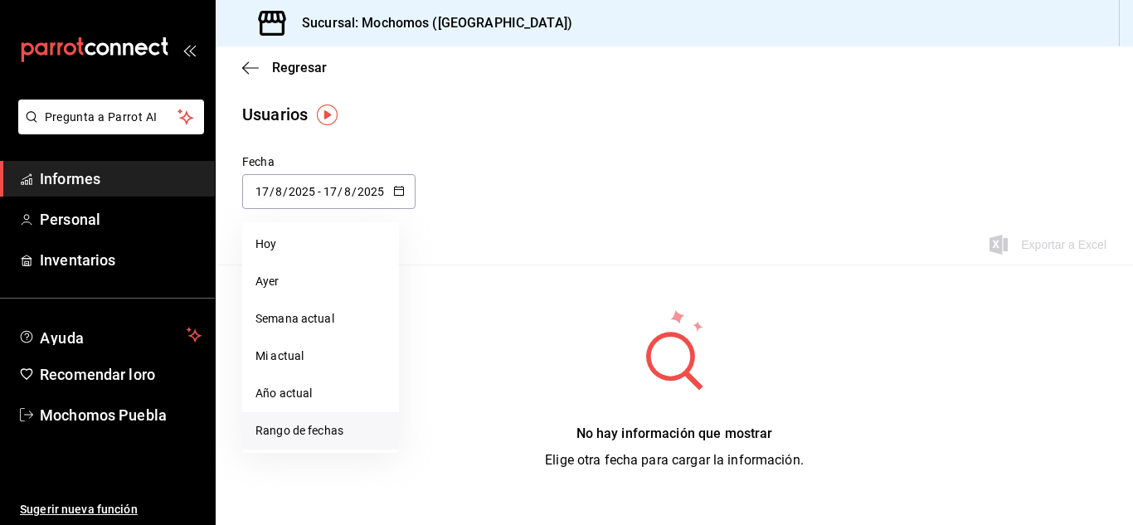
click at [274, 430] on font "Rango de fechas" at bounding box center [299, 430] width 88 height 13
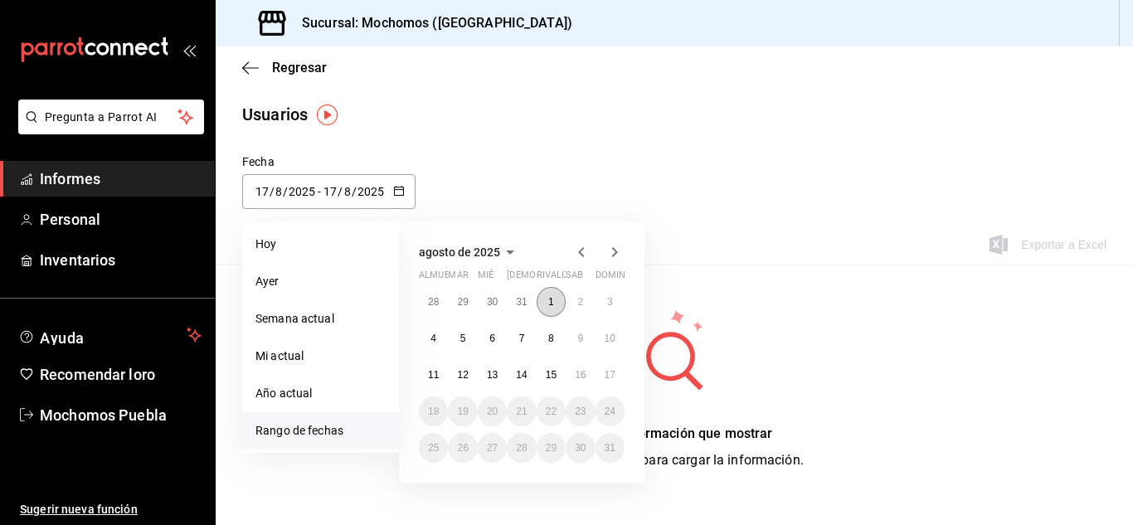
click at [554, 301] on button "1" at bounding box center [551, 302] width 29 height 30
click at [614, 369] on font "17" at bounding box center [610, 375] width 11 height 12
type input "[DATE]"
type input "1"
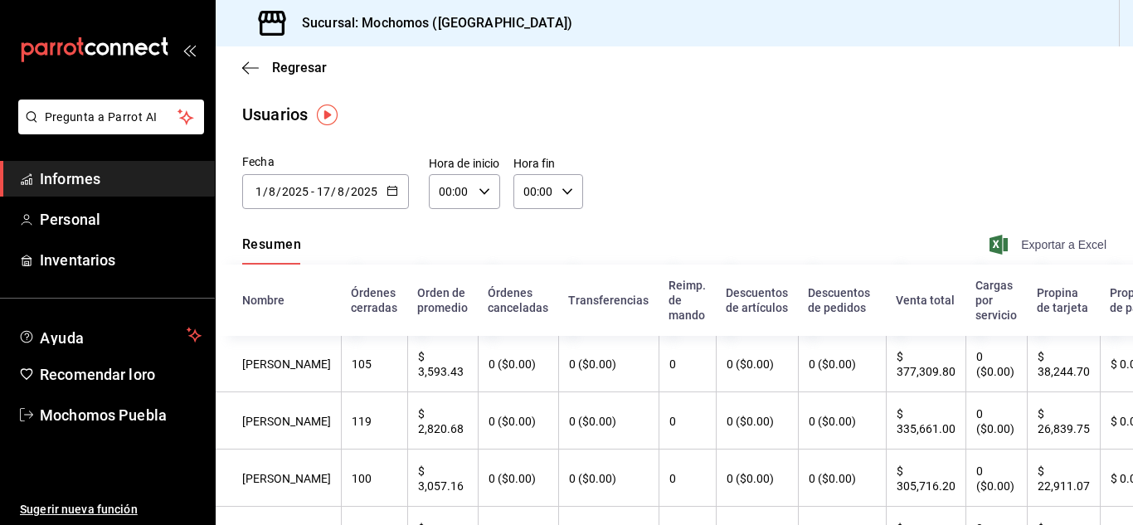
click at [1065, 245] on font "Exportar a Excel" at bounding box center [1063, 244] width 85 height 13
click at [396, 189] on icon "button" at bounding box center [393, 191] width 12 height 12
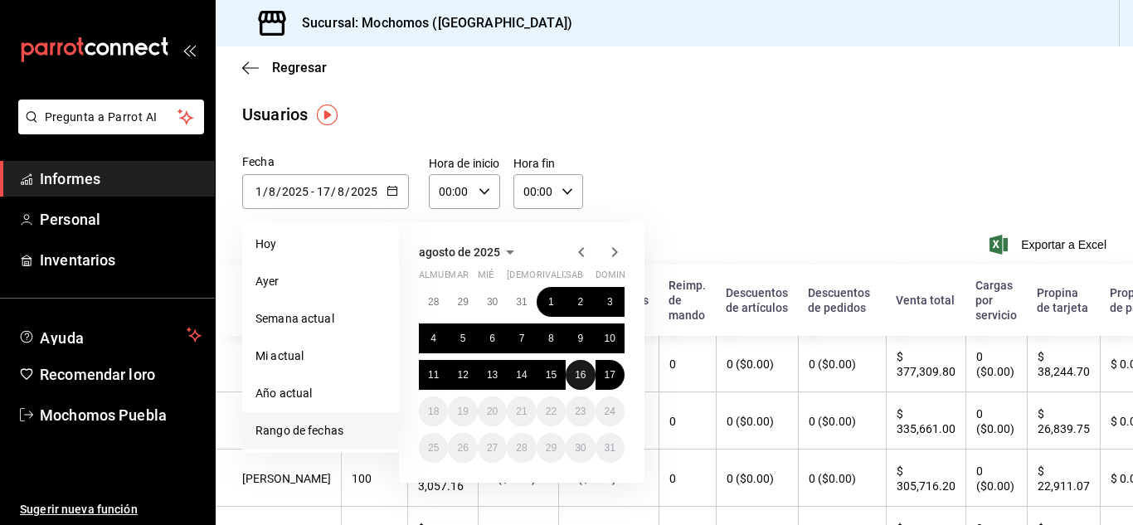
click at [585, 381] on button "16" at bounding box center [580, 375] width 29 height 30
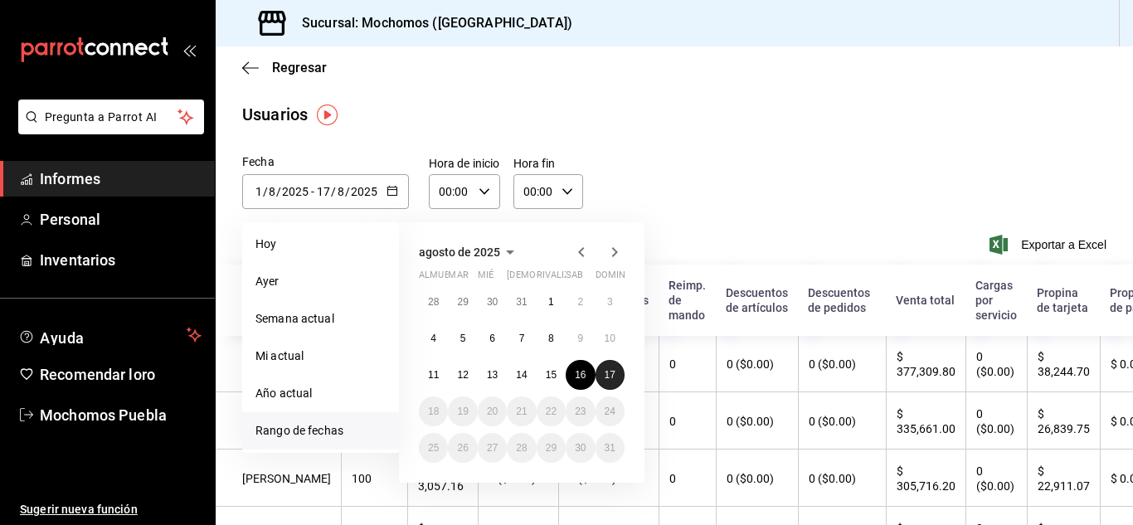
click at [601, 377] on button "17" at bounding box center [610, 375] width 29 height 30
type input "[DATE]"
type input "16"
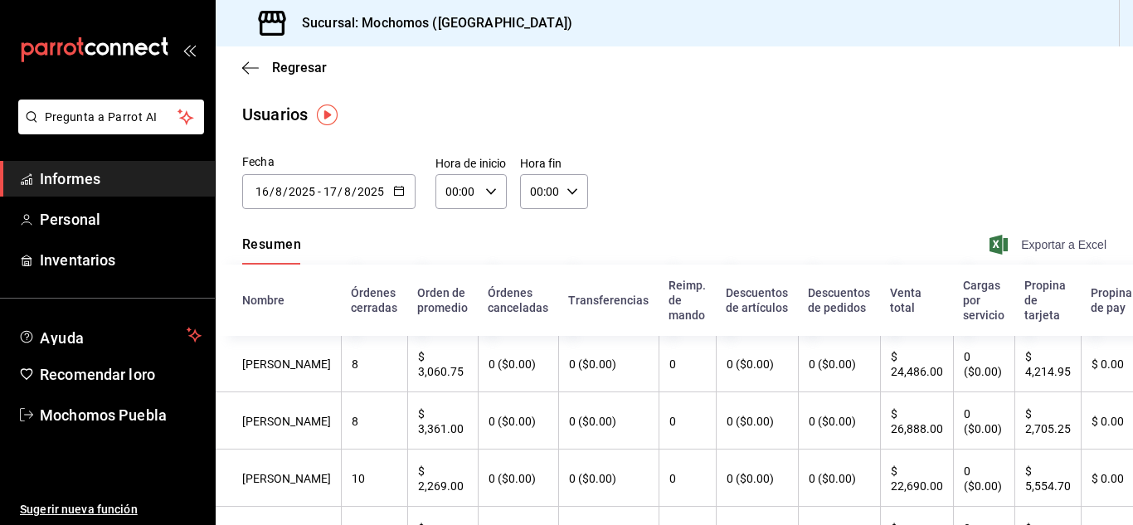
click at [1022, 249] on font "Exportar a Excel" at bounding box center [1063, 244] width 85 height 13
